Goal: Task Accomplishment & Management: Complete application form

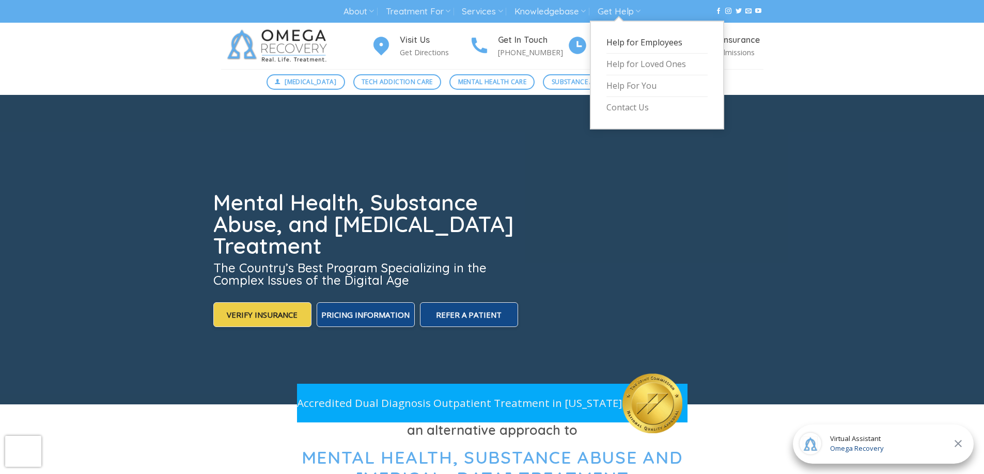
click at [629, 43] on link "Help for Employees" at bounding box center [656, 43] width 101 height 22
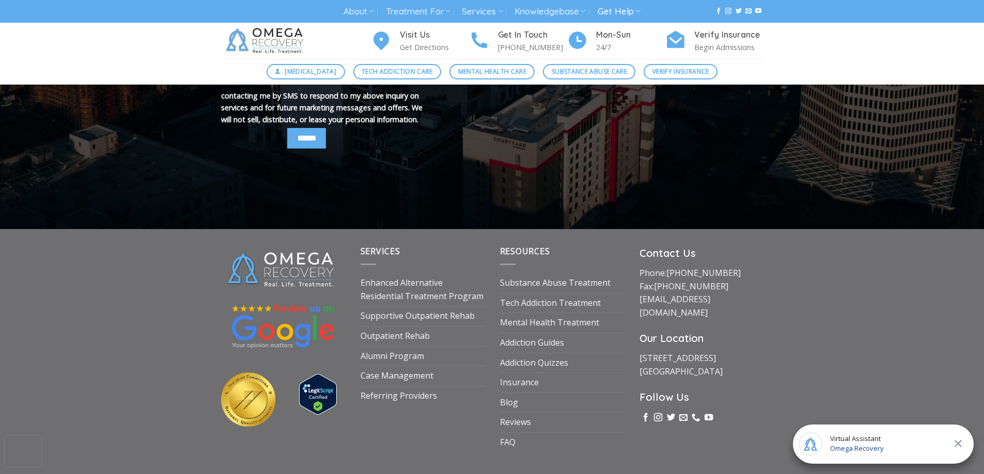
scroll to position [712, 0]
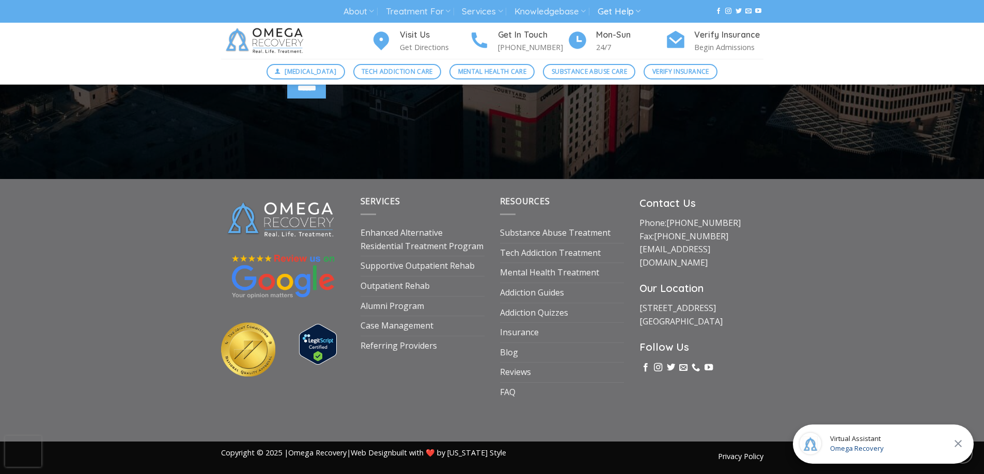
click at [961, 445] on icon at bounding box center [958, 444] width 12 height 12
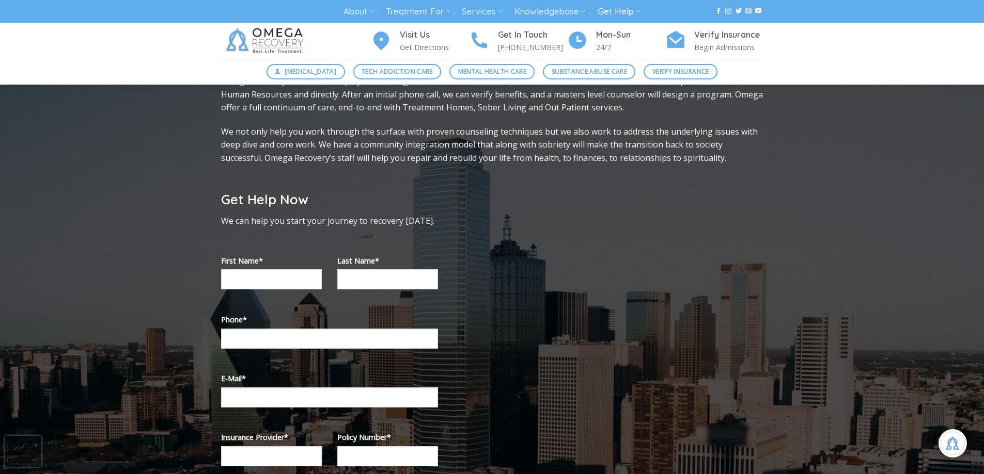
scroll to position [0, 0]
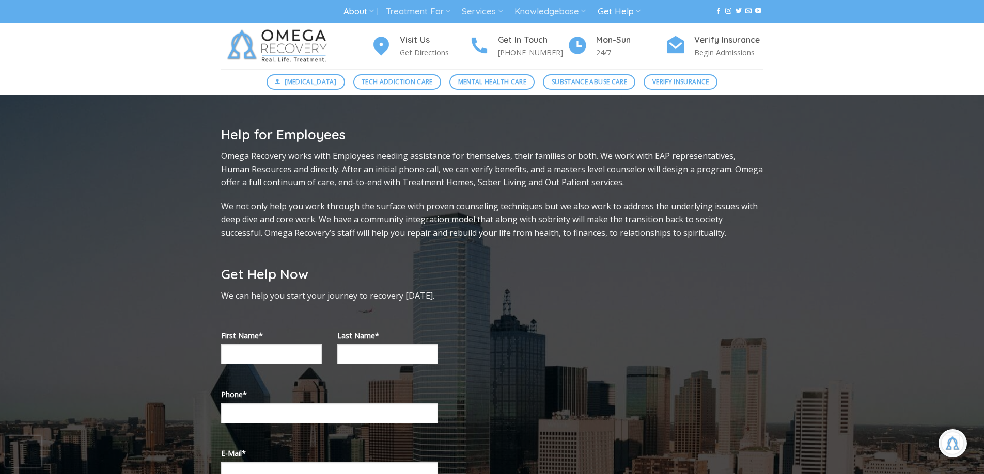
click at [356, 12] on link "About" at bounding box center [358, 11] width 30 height 19
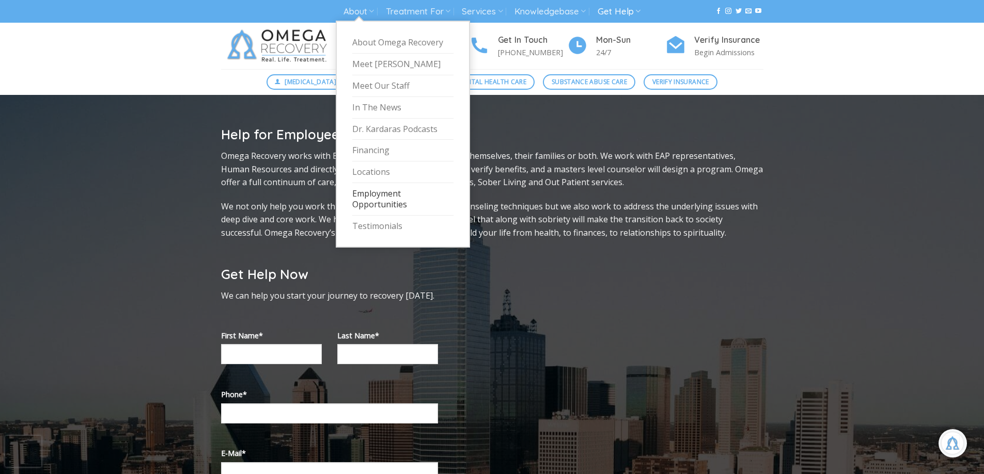
click at [388, 196] on link "Employment Opportunities" at bounding box center [402, 199] width 101 height 33
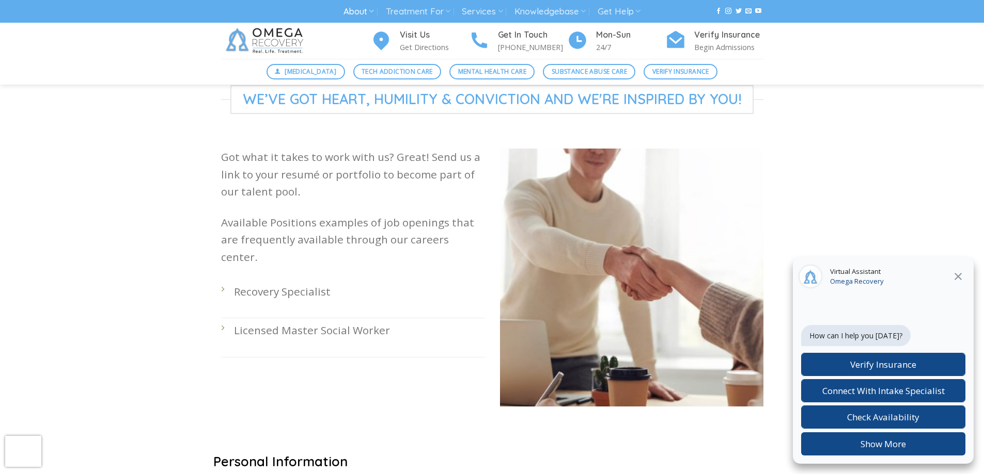
scroll to position [207, 0]
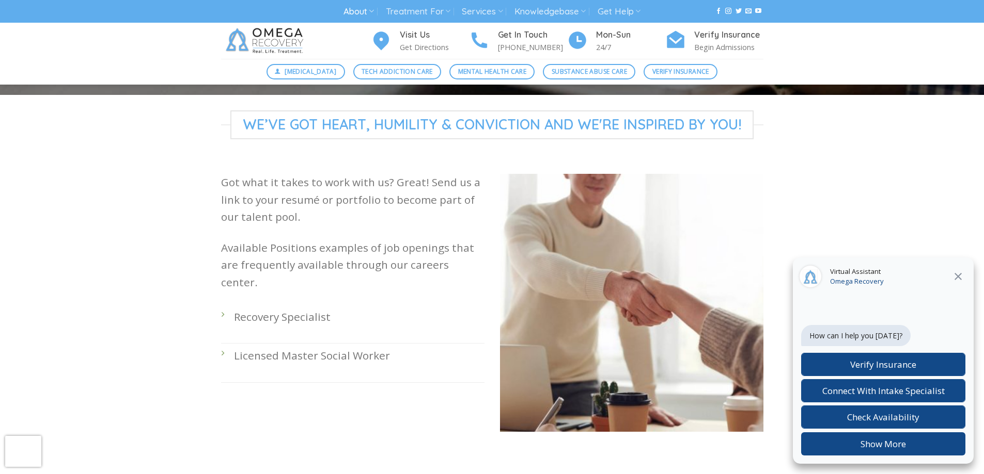
click at [231, 305] on li "Recovery Specialist" at bounding box center [352, 324] width 263 height 39
click at [227, 305] on li "Recovery Specialist" at bounding box center [352, 324] width 263 height 39
click at [291, 309] on p "Recovery Specialist" at bounding box center [359, 317] width 250 height 17
click at [958, 276] on icon at bounding box center [958, 277] width 12 height 12
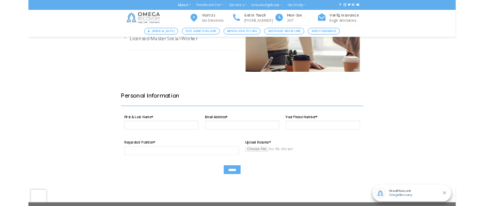
scroll to position [516, 0]
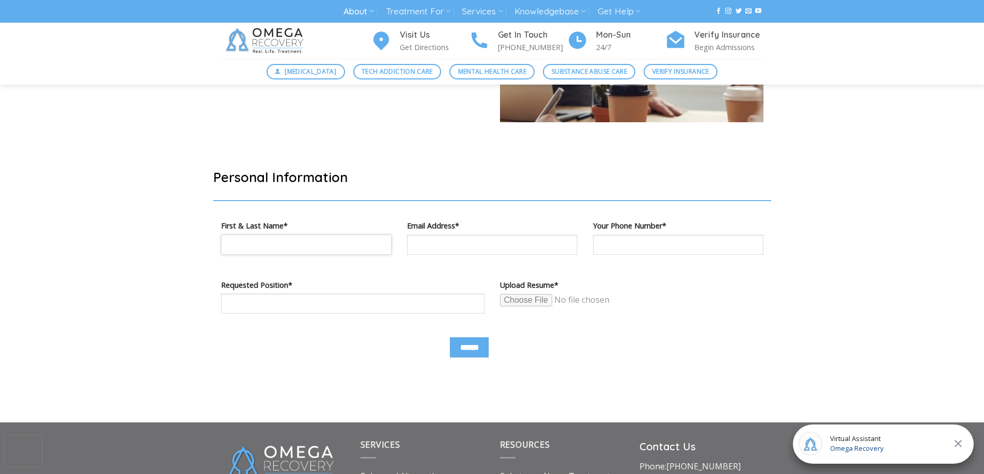
click at [347, 235] on input "Contact form" at bounding box center [306, 245] width 170 height 20
type input "**********"
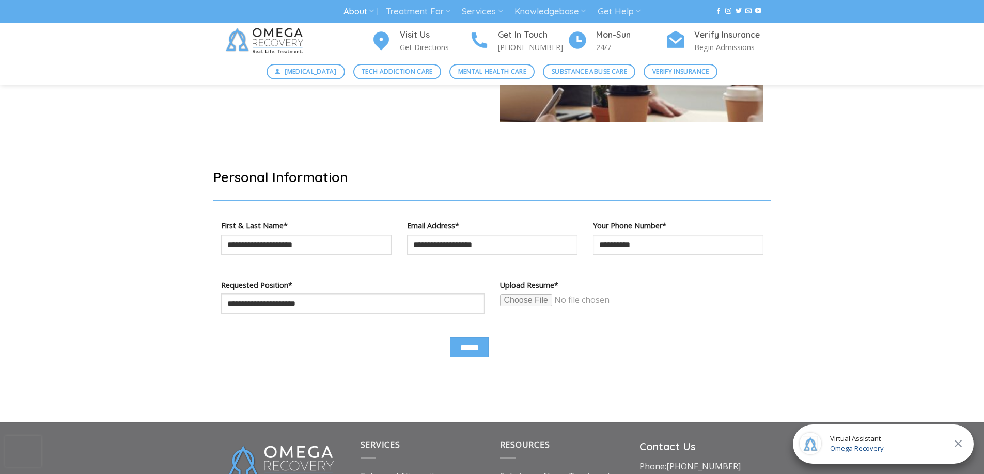
click at [533, 300] on input "Contact form" at bounding box center [579, 300] width 158 height 13
click at [530, 299] on input "Contact form" at bounding box center [579, 300] width 158 height 13
click at [522, 297] on input "Contact form" at bounding box center [579, 300] width 158 height 13
click at [536, 299] on input "Contact form" at bounding box center [579, 300] width 158 height 13
click at [543, 303] on input "Contact form" at bounding box center [579, 300] width 158 height 13
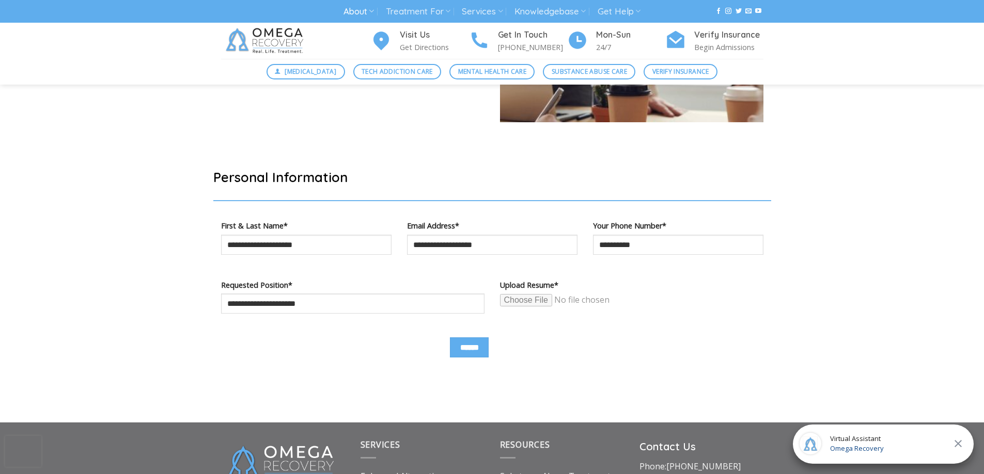
click at [527, 302] on input "Contact form" at bounding box center [579, 300] width 158 height 13
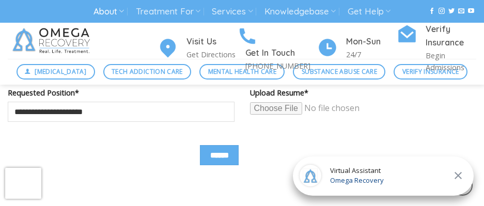
scroll to position [723, 0]
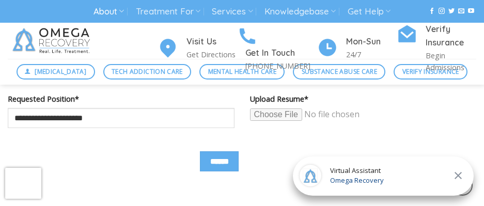
type input "**********"
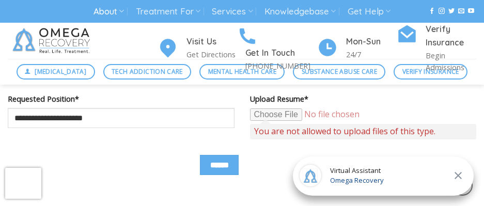
click at [296, 117] on input "Contact form" at bounding box center [329, 114] width 158 height 13
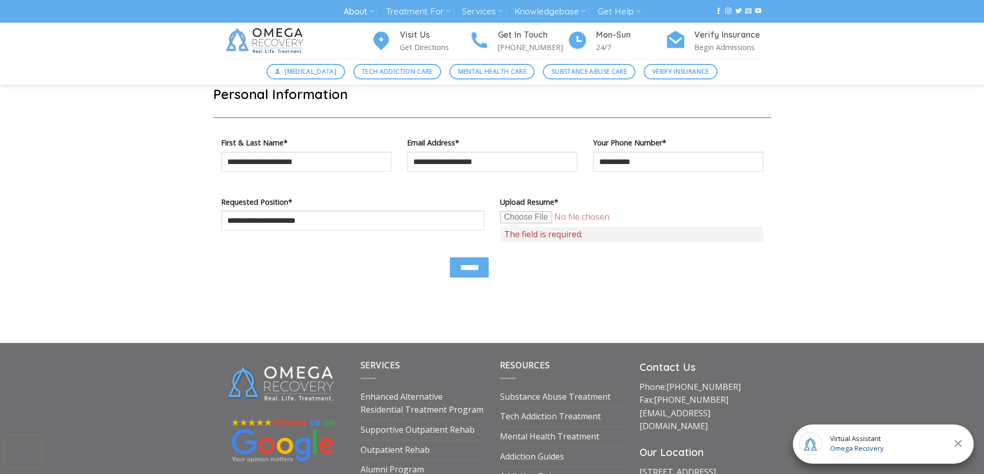
scroll to position [599, 0]
click at [529, 216] on input "Contact form" at bounding box center [579, 217] width 158 height 13
click at [530, 218] on input "Contact form" at bounding box center [579, 217] width 158 height 13
click at [526, 219] on input "Contact form" at bounding box center [579, 217] width 158 height 13
click at [549, 216] on input "Contact form" at bounding box center [579, 217] width 158 height 13
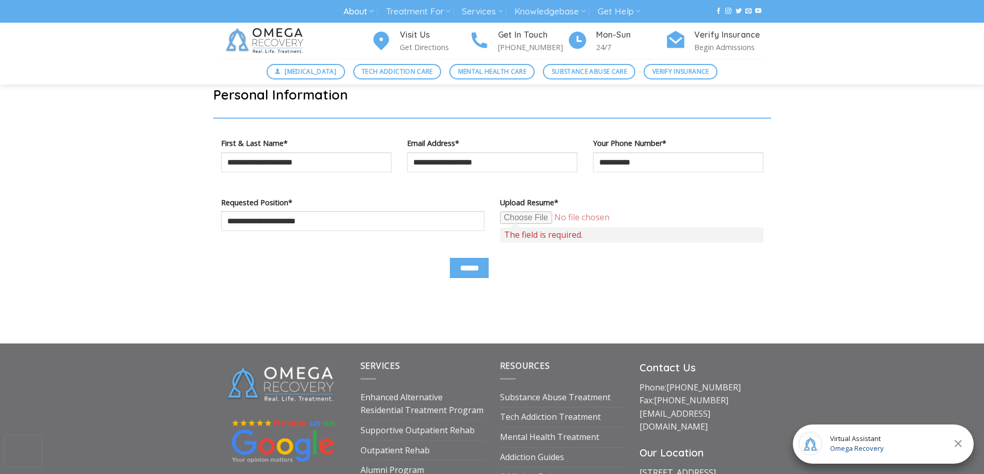
click at [524, 217] on input "Contact form" at bounding box center [579, 217] width 158 height 13
click at [459, 266] on input "******" at bounding box center [469, 268] width 39 height 20
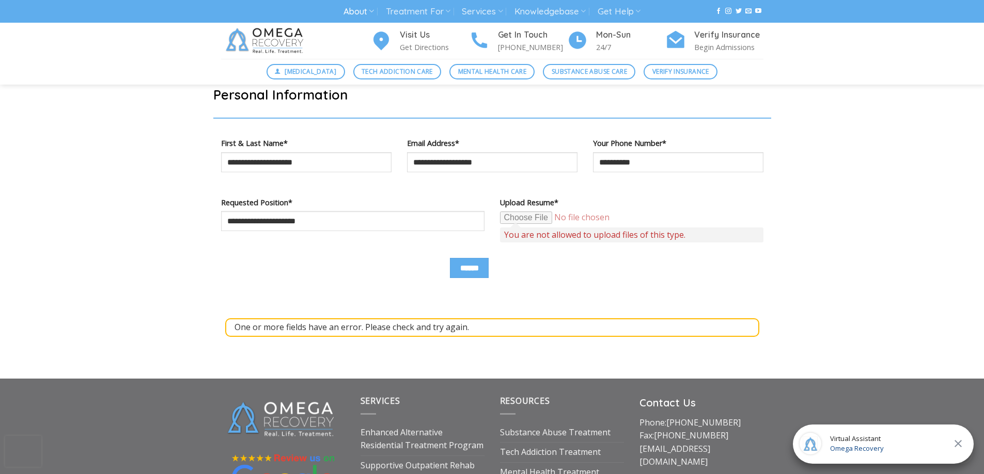
click at [519, 211] on input "Contact form" at bounding box center [579, 217] width 158 height 13
click at [522, 218] on input "Contact form" at bounding box center [579, 217] width 158 height 13
type input "**********"
click at [476, 265] on input "******" at bounding box center [469, 268] width 39 height 20
click at [535, 236] on span "You are not allowed to upload files of this type." at bounding box center [631, 235] width 263 height 15
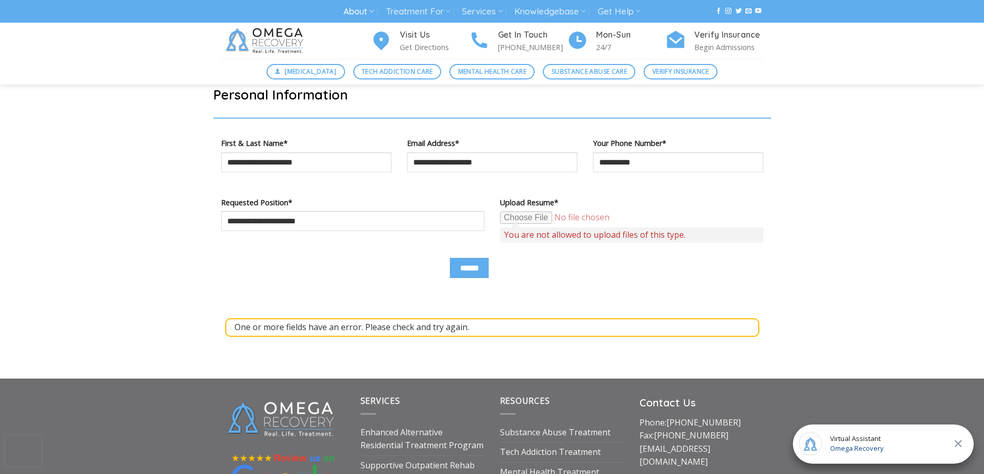
click at [590, 220] on input "Contact form" at bounding box center [579, 217] width 158 height 13
click at [443, 328] on div "One or more fields have an error. Please check and try again." at bounding box center [492, 328] width 534 height 19
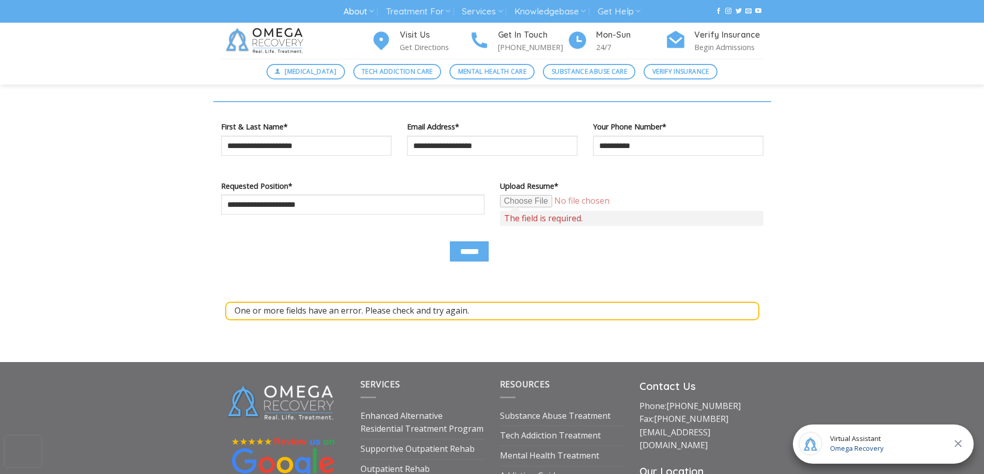
scroll to position [488, 0]
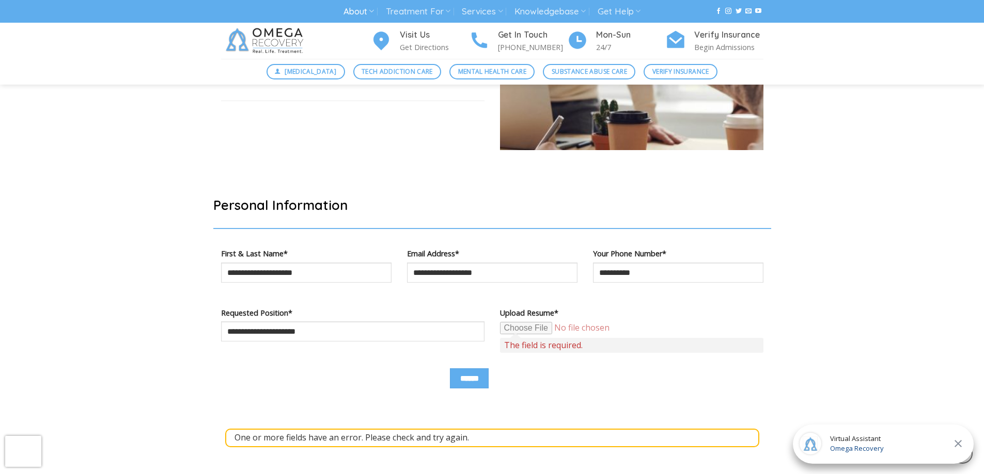
click at [529, 332] on input "Contact form" at bounding box center [579, 328] width 158 height 13
type input "**********"
click at [525, 331] on input "Contact form" at bounding box center [579, 328] width 158 height 13
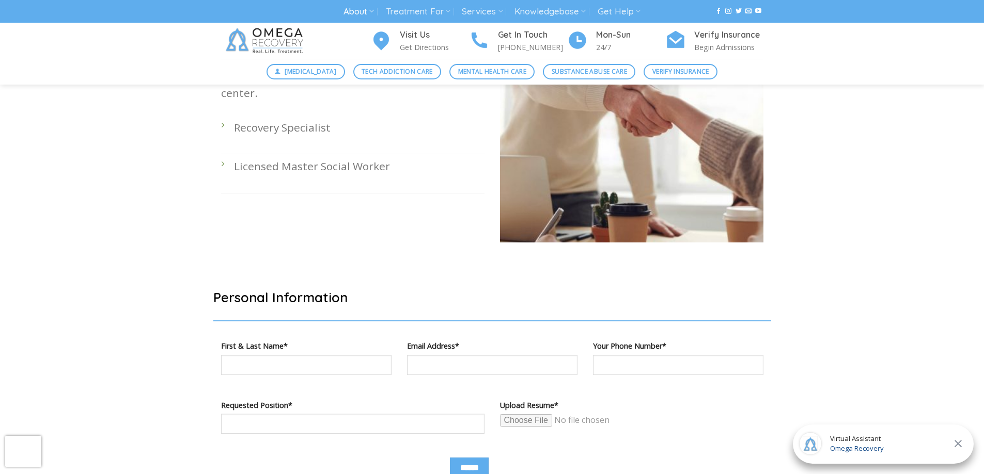
scroll to position [516, 0]
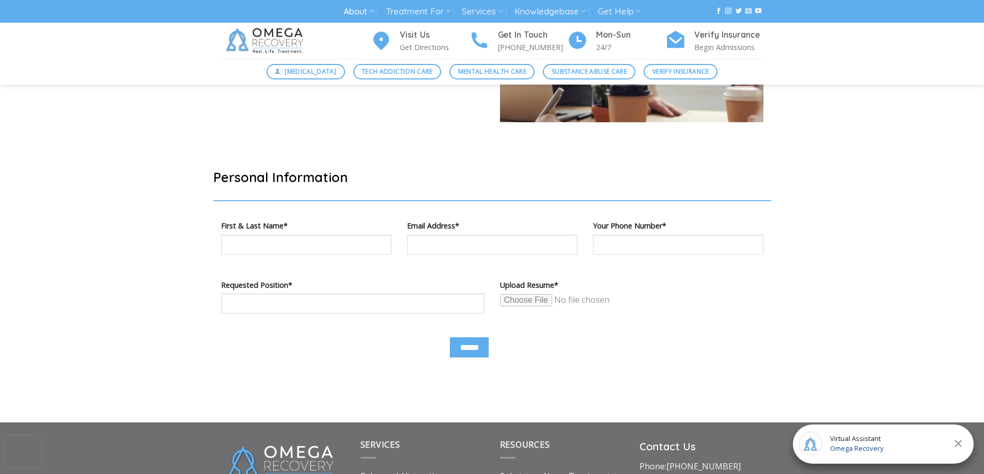
click at [537, 304] on input "Contact form" at bounding box center [579, 300] width 158 height 13
type input "**********"
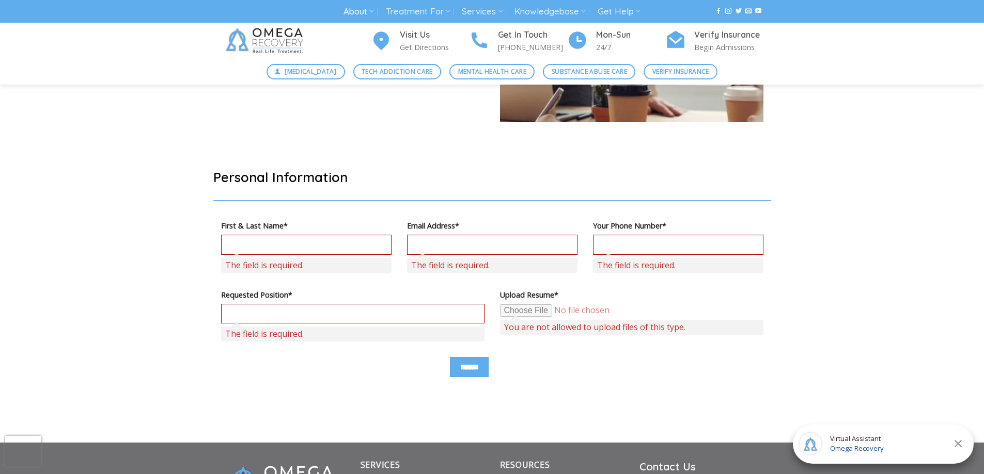
click at [612, 319] on span "You are not allowed to upload files of this type." at bounding box center [631, 319] width 263 height 31
click at [537, 312] on input "Contact form" at bounding box center [579, 310] width 158 height 13
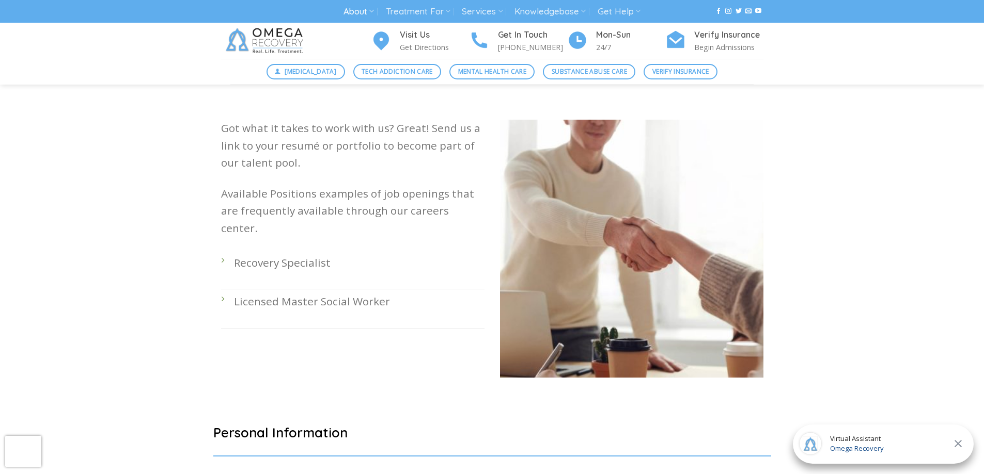
scroll to position [258, 0]
